Goal: Connect with others: Establish contact or relationships with other users

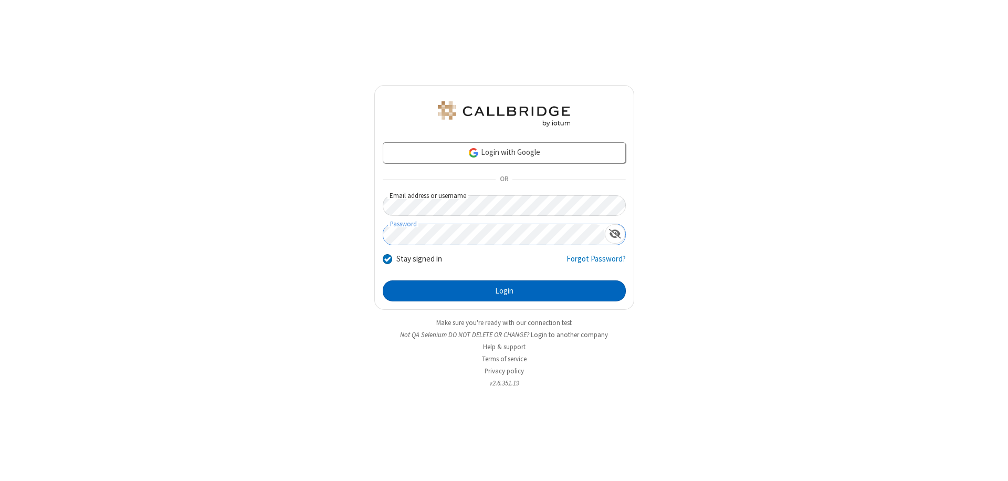
click at [504, 291] on button "Login" at bounding box center [504, 290] width 243 height 21
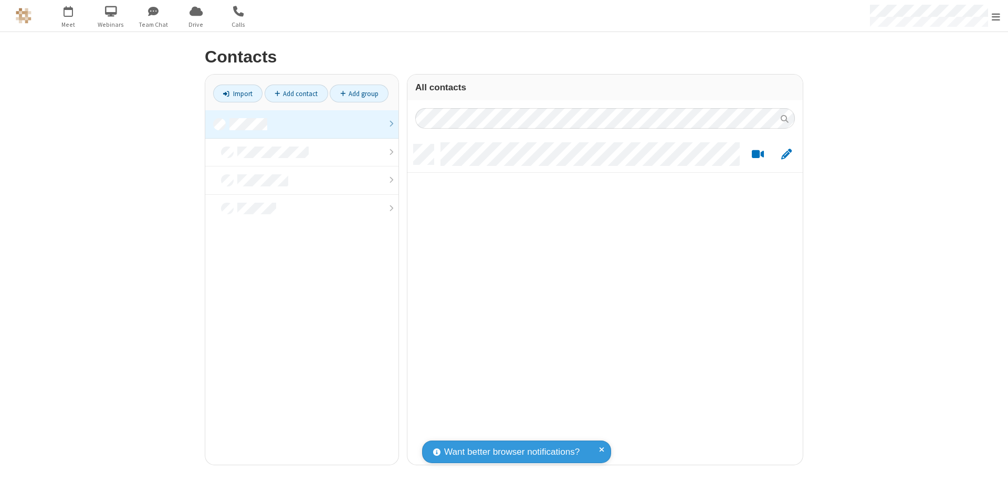
scroll to position [320, 387]
click at [302, 124] on link at bounding box center [301, 124] width 193 height 28
click at [296, 93] on link "Add contact" at bounding box center [297, 93] width 64 height 18
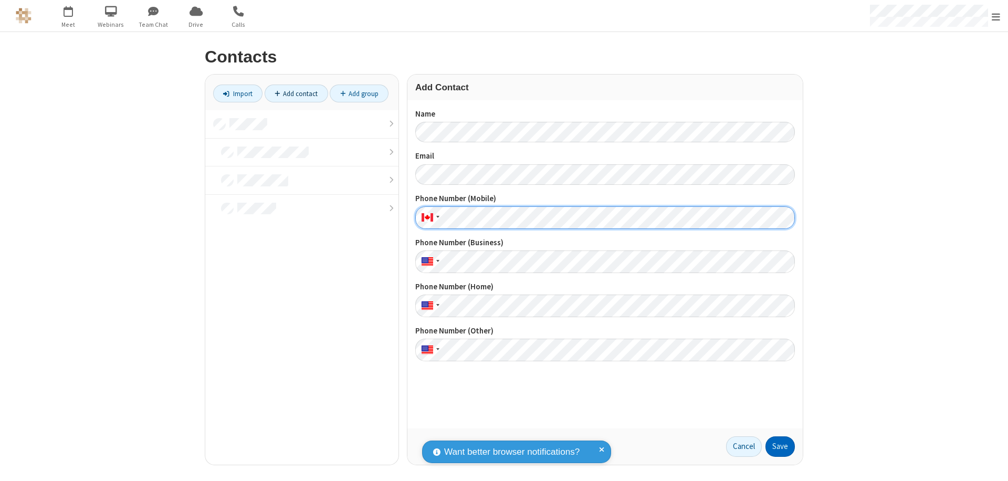
click at [780, 446] on button "Save" at bounding box center [779, 446] width 29 height 21
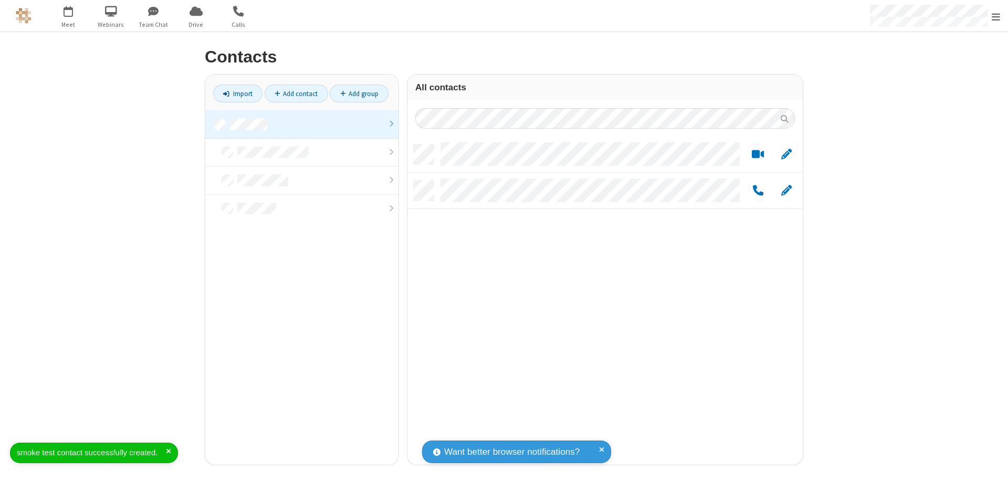
scroll to position [320, 387]
click at [296, 93] on link "Add contact" at bounding box center [297, 93] width 64 height 18
